Goal: Information Seeking & Learning: Find specific fact

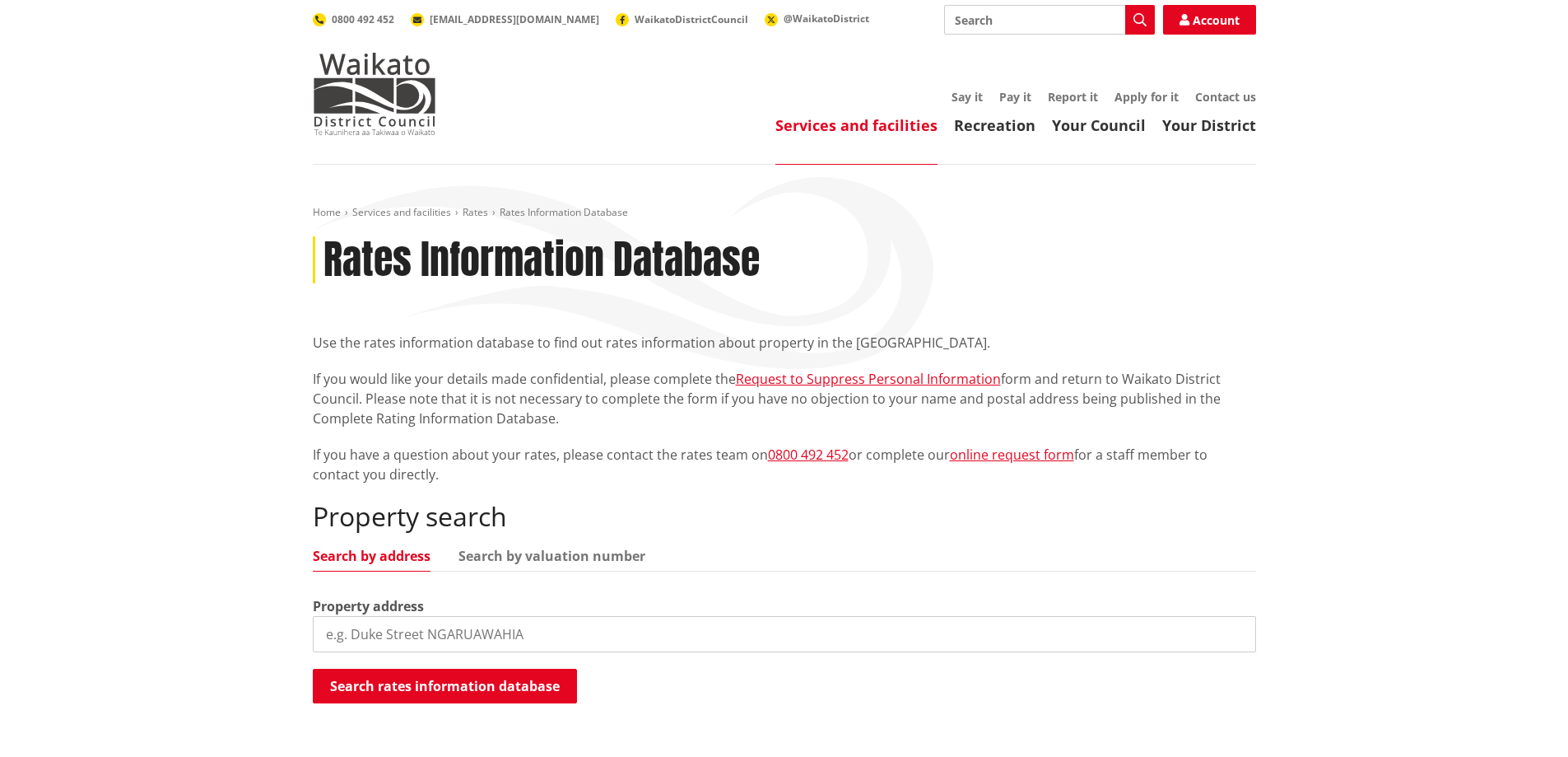
click at [370, 638] on input "search" at bounding box center [784, 633] width 943 height 37
click at [367, 625] on input "search" at bounding box center [784, 633] width 943 height 37
click at [529, 682] on button "Search rates information database" at bounding box center [445, 686] width 264 height 35
click at [519, 631] on input "[STREET_ADDRESS][PERSON_NAME]" at bounding box center [784, 633] width 943 height 37
click at [541, 635] on input "[STREET_ADDRESS][PERSON_NAME]" at bounding box center [784, 633] width 943 height 37
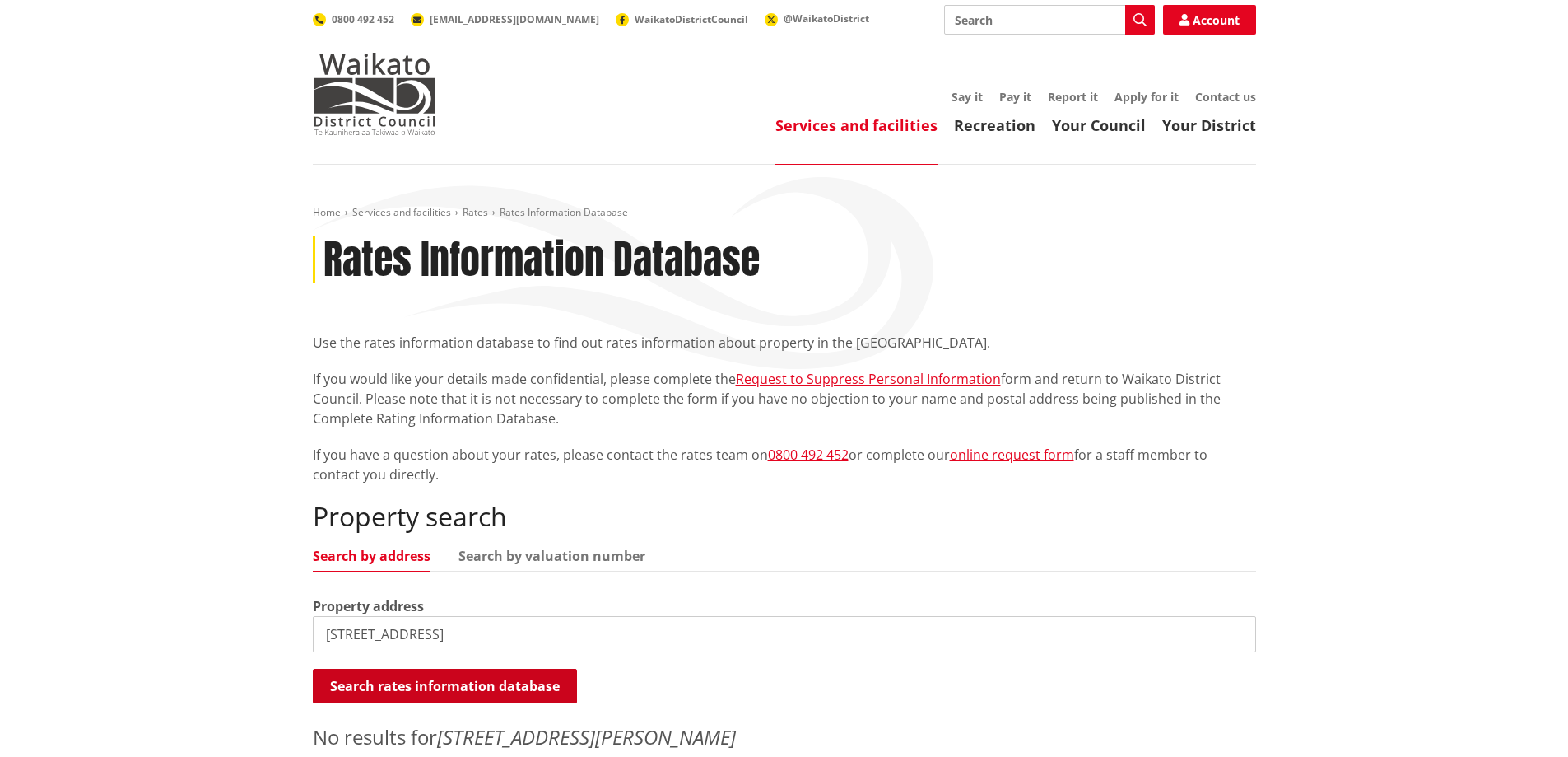
type input "[STREET_ADDRESS]"
click at [472, 682] on button "Search rates information database" at bounding box center [445, 686] width 264 height 35
